Goal: Browse casually: Explore the website without a specific task or goal

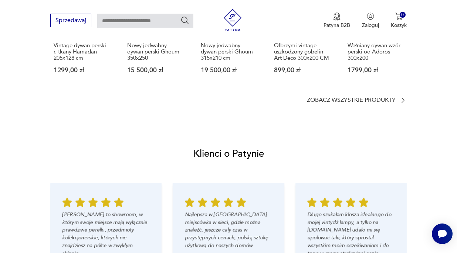
scroll to position [619, 0]
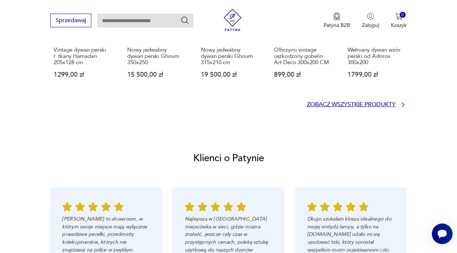
click at [333, 107] on p "Zobacz wszystkie produkty" at bounding box center [351, 104] width 89 height 5
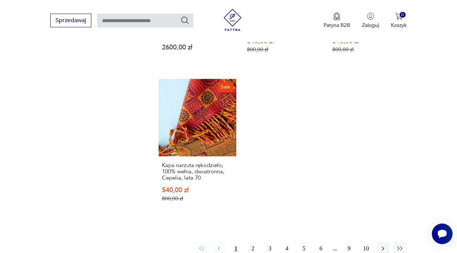
scroll to position [868, 0]
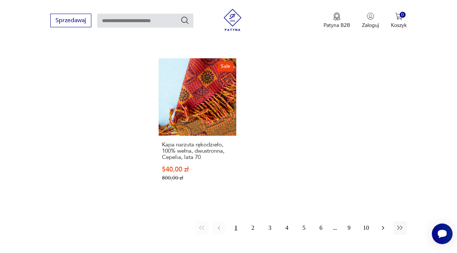
click at [383, 225] on icon "button" at bounding box center [382, 228] width 7 height 7
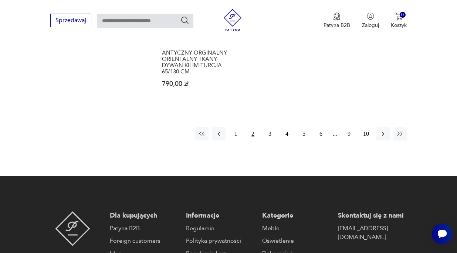
scroll to position [980, 0]
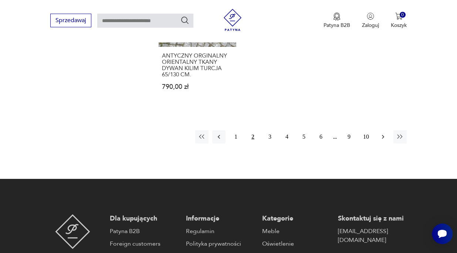
click at [383, 133] on icon "button" at bounding box center [382, 136] width 7 height 7
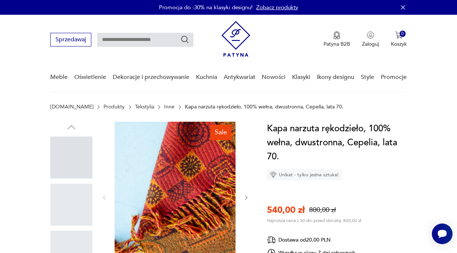
scroll to position [495, 0]
